Goal: Transaction & Acquisition: Obtain resource

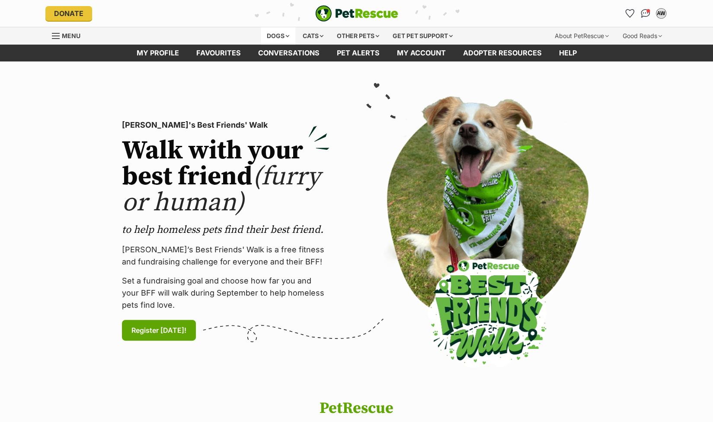
click at [284, 33] on div "Dogs" at bounding box center [278, 35] width 35 height 17
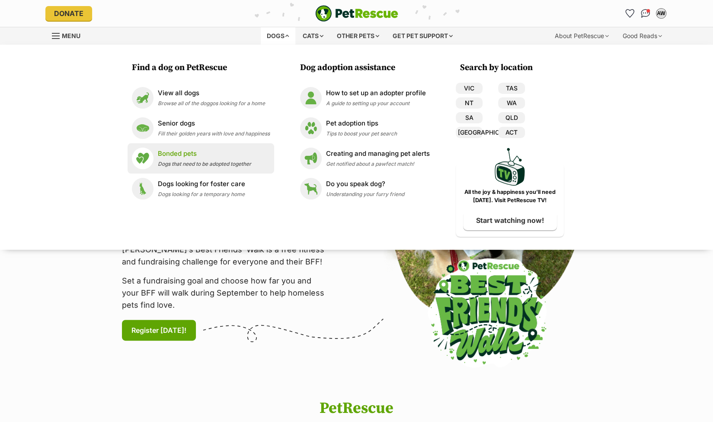
click at [176, 156] on p "Bonded pets" at bounding box center [204, 154] width 93 height 10
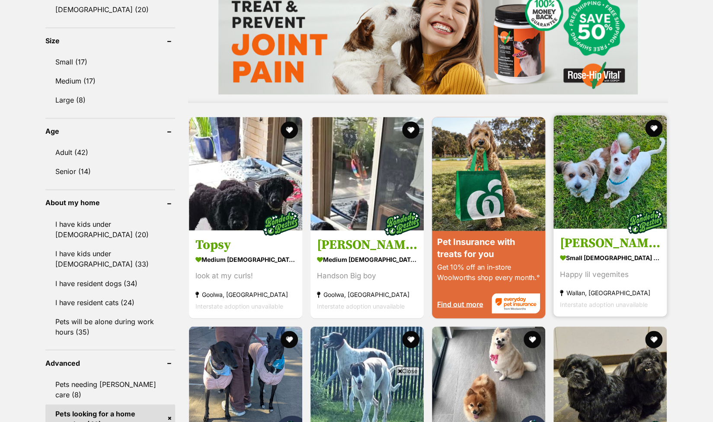
click at [622, 194] on img at bounding box center [609, 171] width 113 height 113
click at [618, 177] on img at bounding box center [609, 171] width 113 height 113
